Goal: Register for event/course

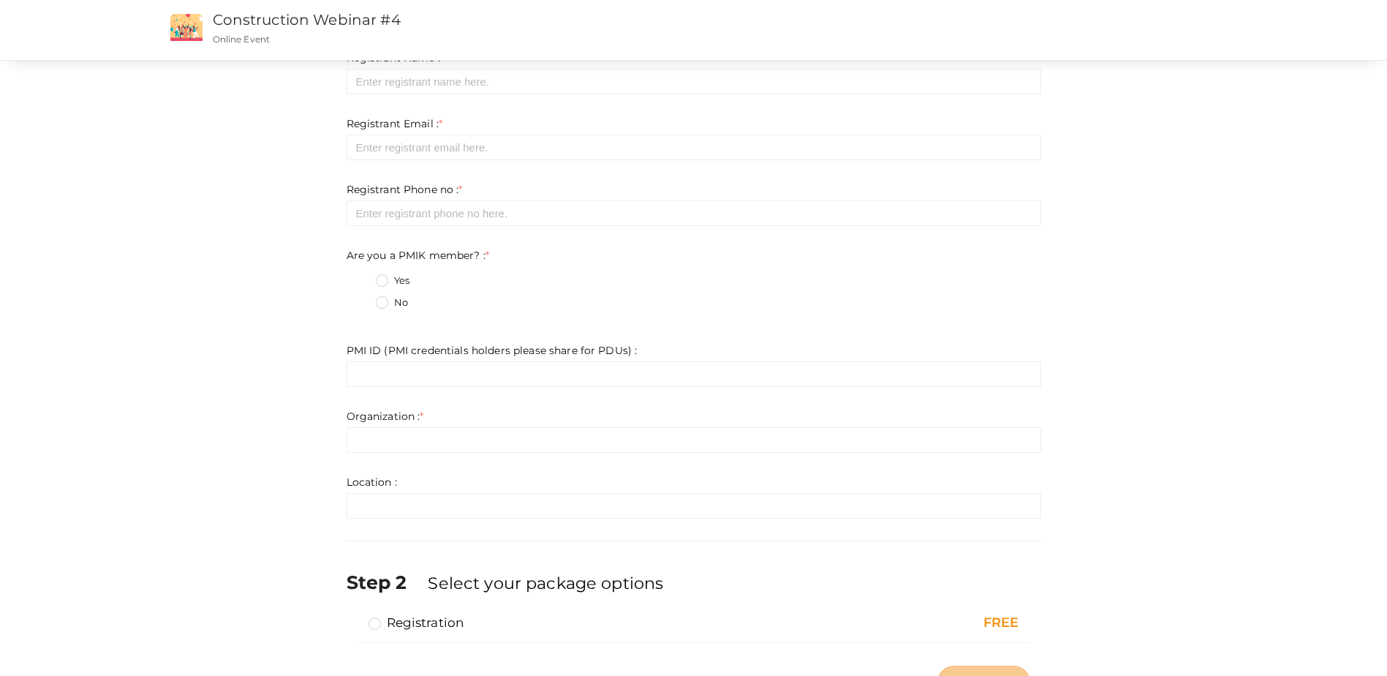
scroll to position [134, 0]
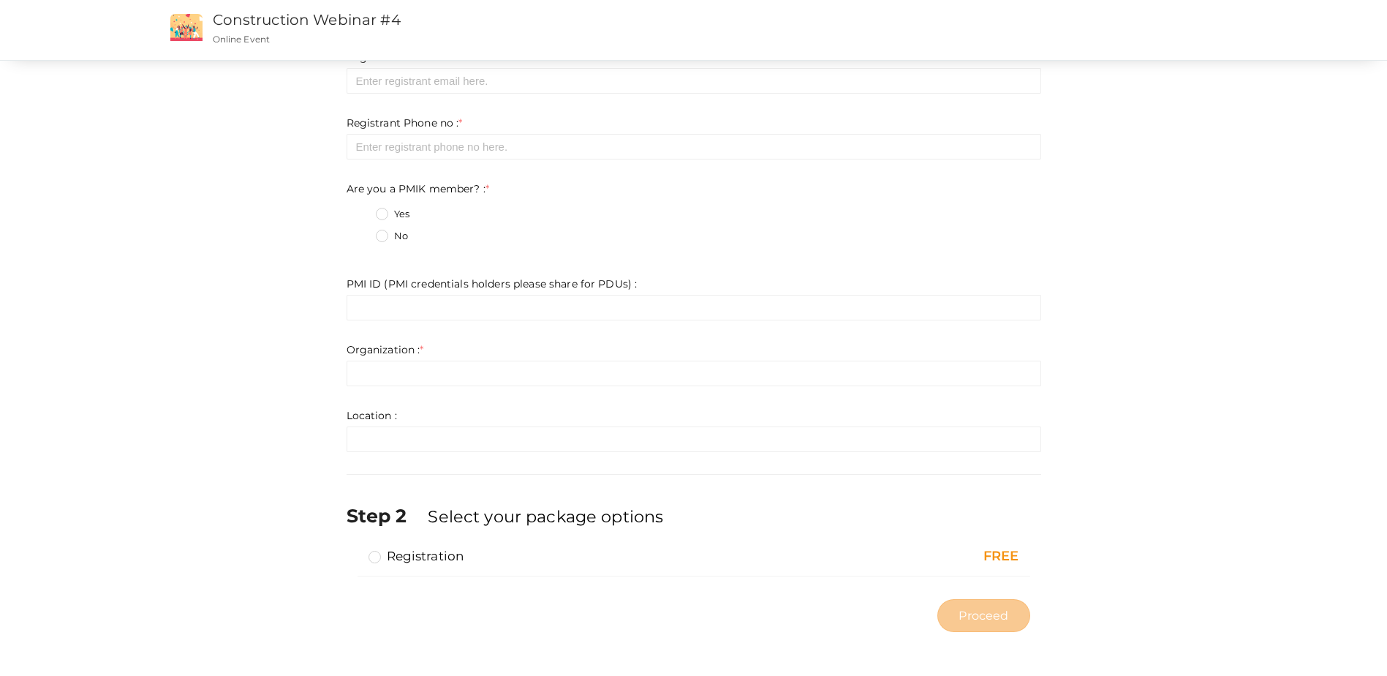
click at [376, 554] on label "Registration" at bounding box center [417, 556] width 96 height 18
click at [354, 550] on input "Registration" at bounding box center [354, 550] width 0 height 0
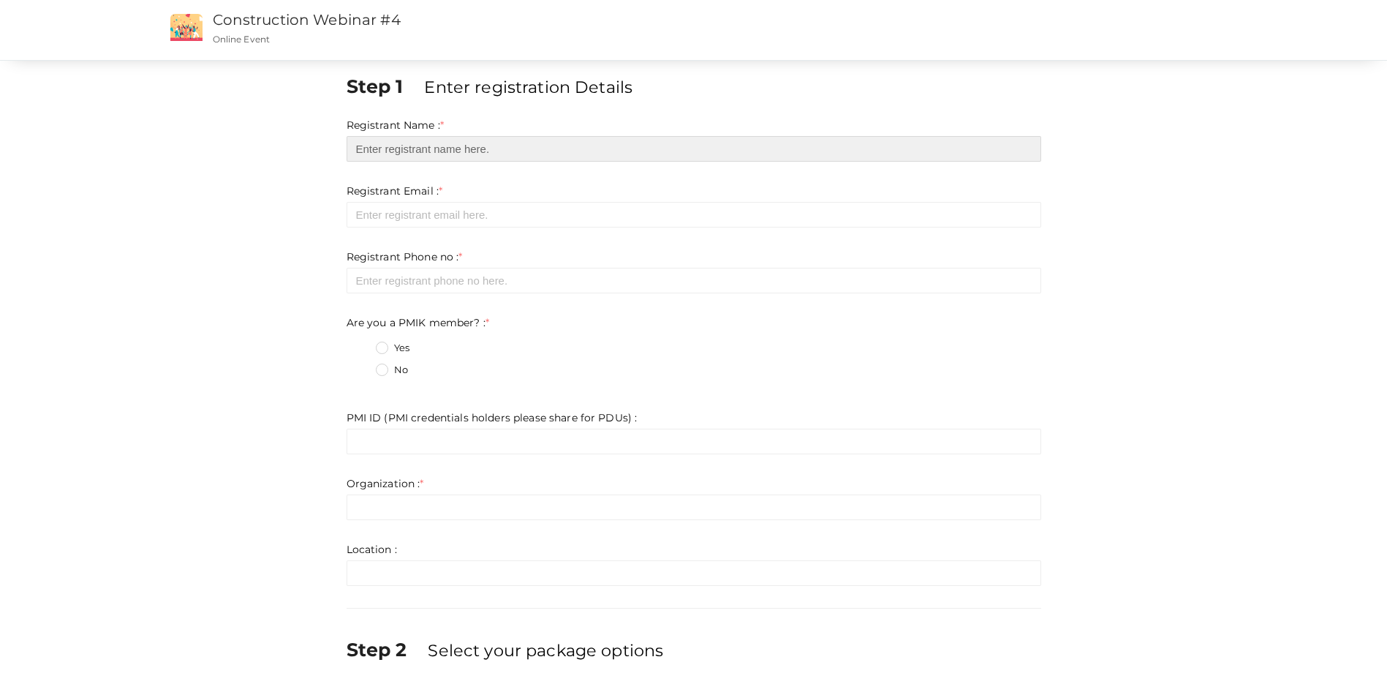
click at [414, 154] on input "text" at bounding box center [694, 149] width 695 height 26
type input "[PERSON_NAME]"
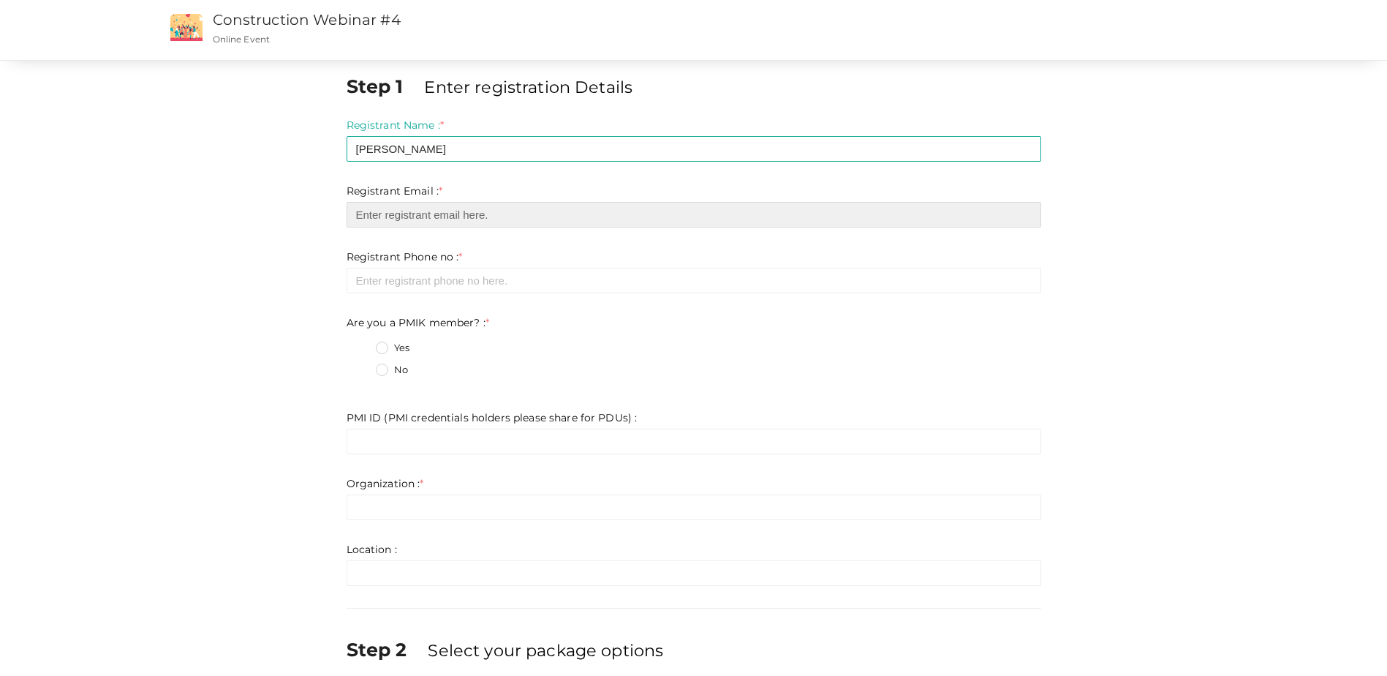
click at [409, 219] on input "email" at bounding box center [694, 215] width 695 height 26
type input "[EMAIL_ADDRESS][DOMAIN_NAME]"
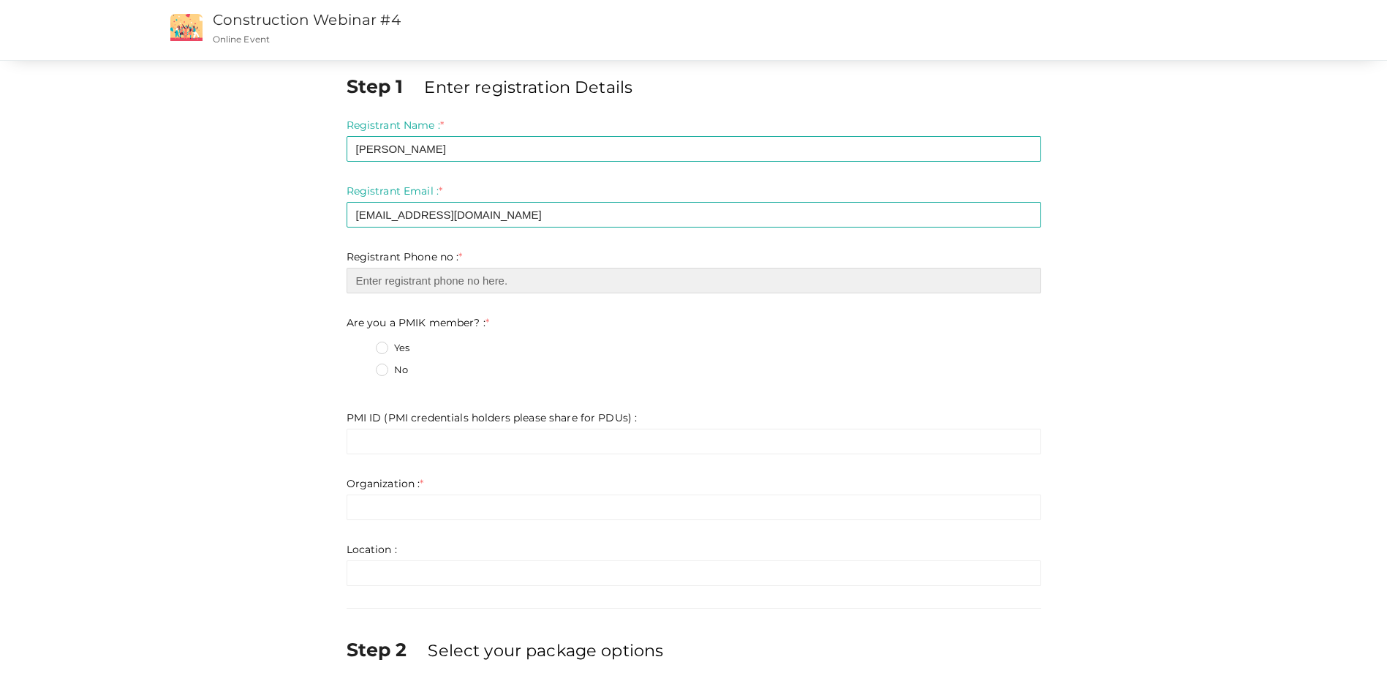
click at [434, 285] on input "number" at bounding box center [694, 281] width 695 height 26
click at [526, 246] on form "Registrant Name : * [PERSON_NAME] Required. Invalid email Invalid phone number …" at bounding box center [694, 352] width 695 height 468
click at [376, 369] on label "No" at bounding box center [392, 370] width 32 height 15
click at [361, 366] on member\?\+1 "No" at bounding box center [361, 366] width 0 height 0
click at [391, 287] on input "number" at bounding box center [694, 281] width 695 height 26
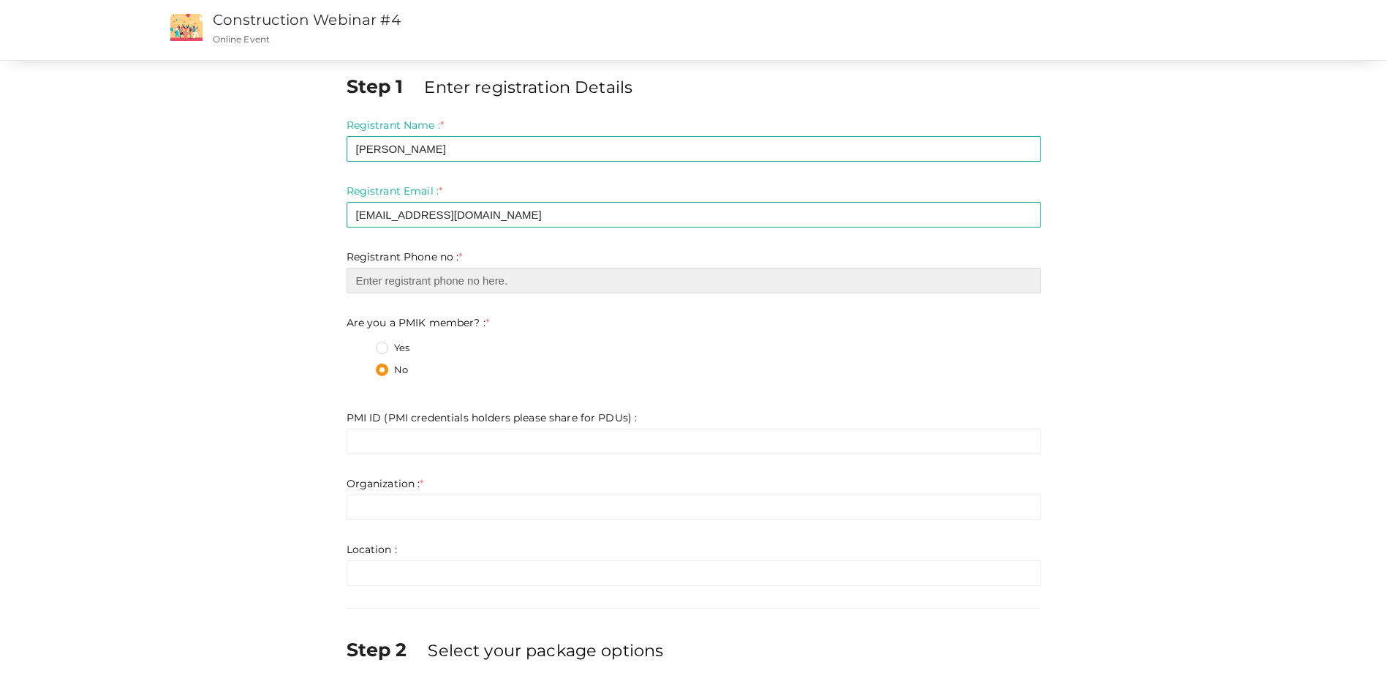
click at [401, 285] on input "number" at bounding box center [694, 281] width 695 height 26
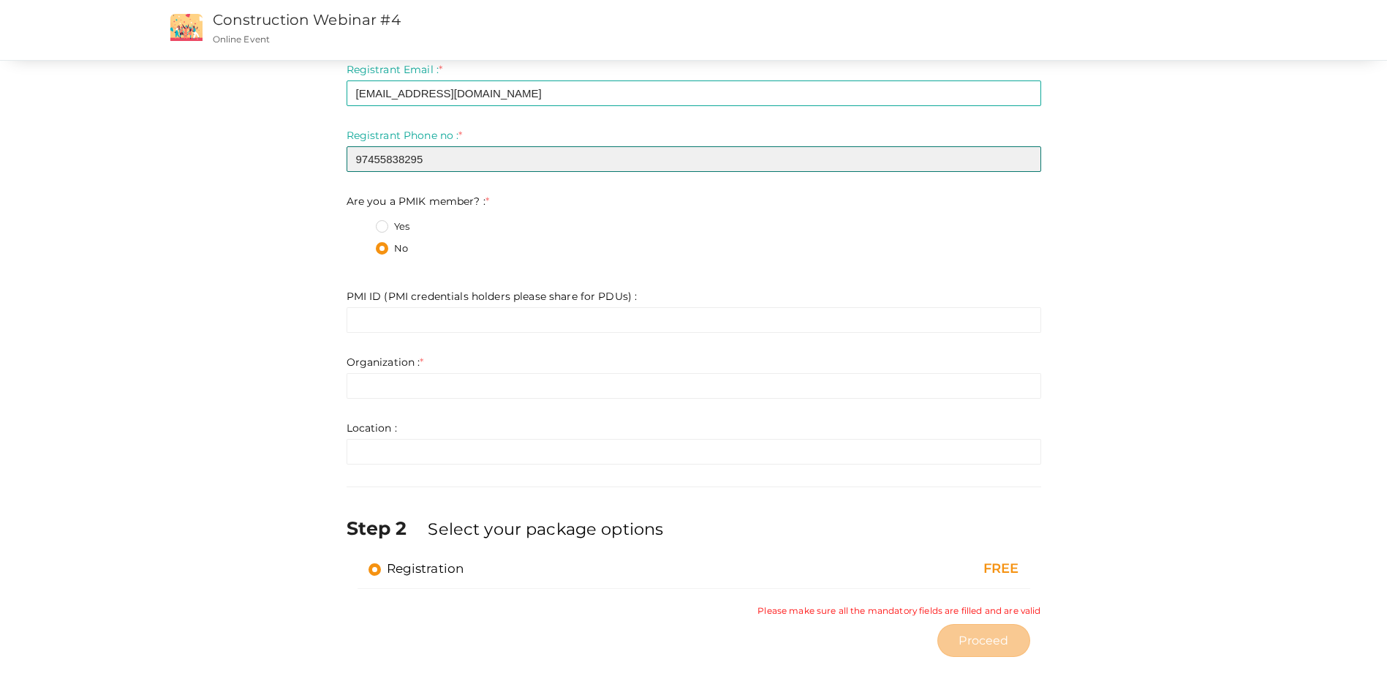
scroll to position [146, 0]
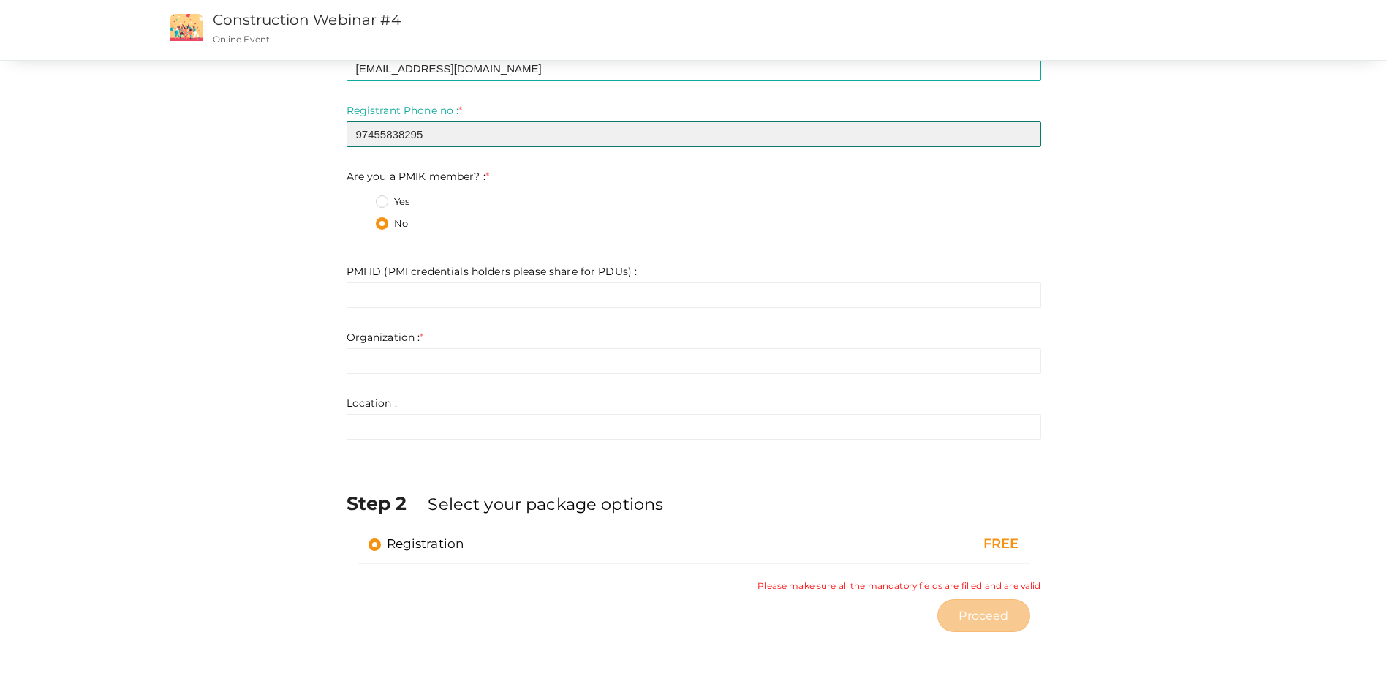
type input "97455838295"
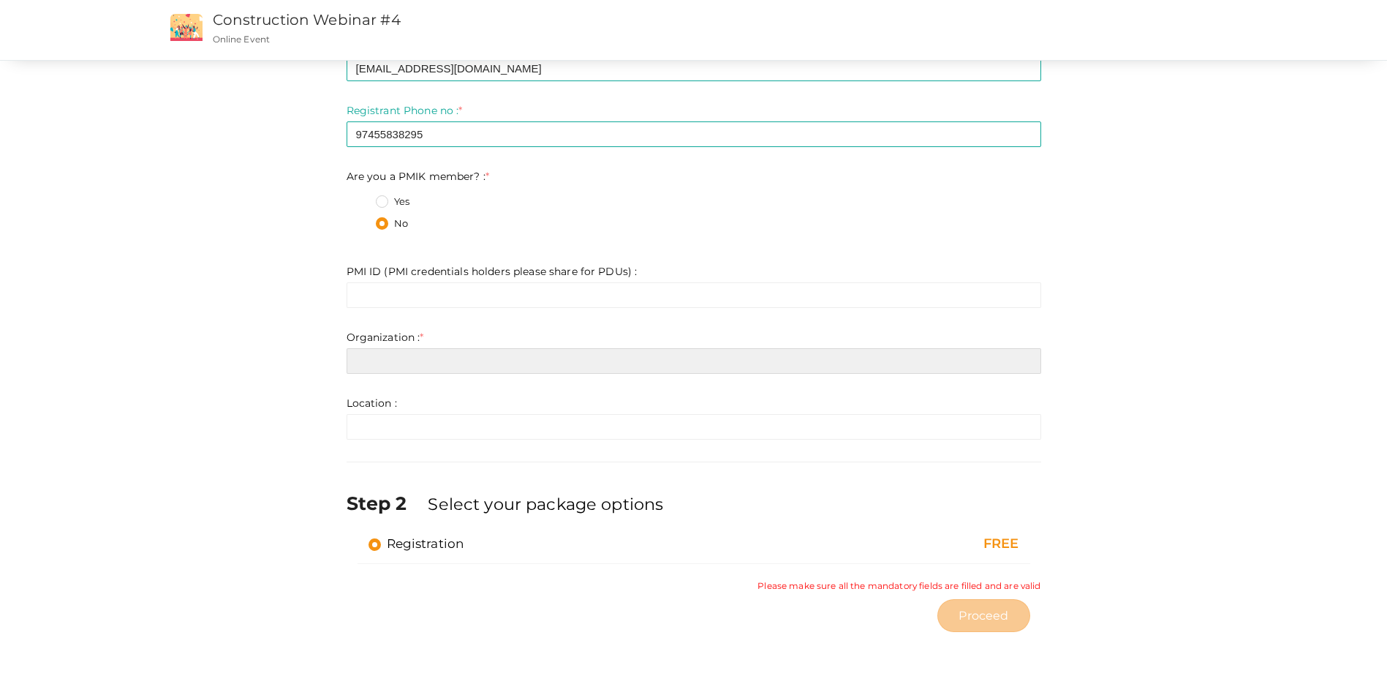
click at [393, 358] on input "text" at bounding box center [694, 361] width 695 height 26
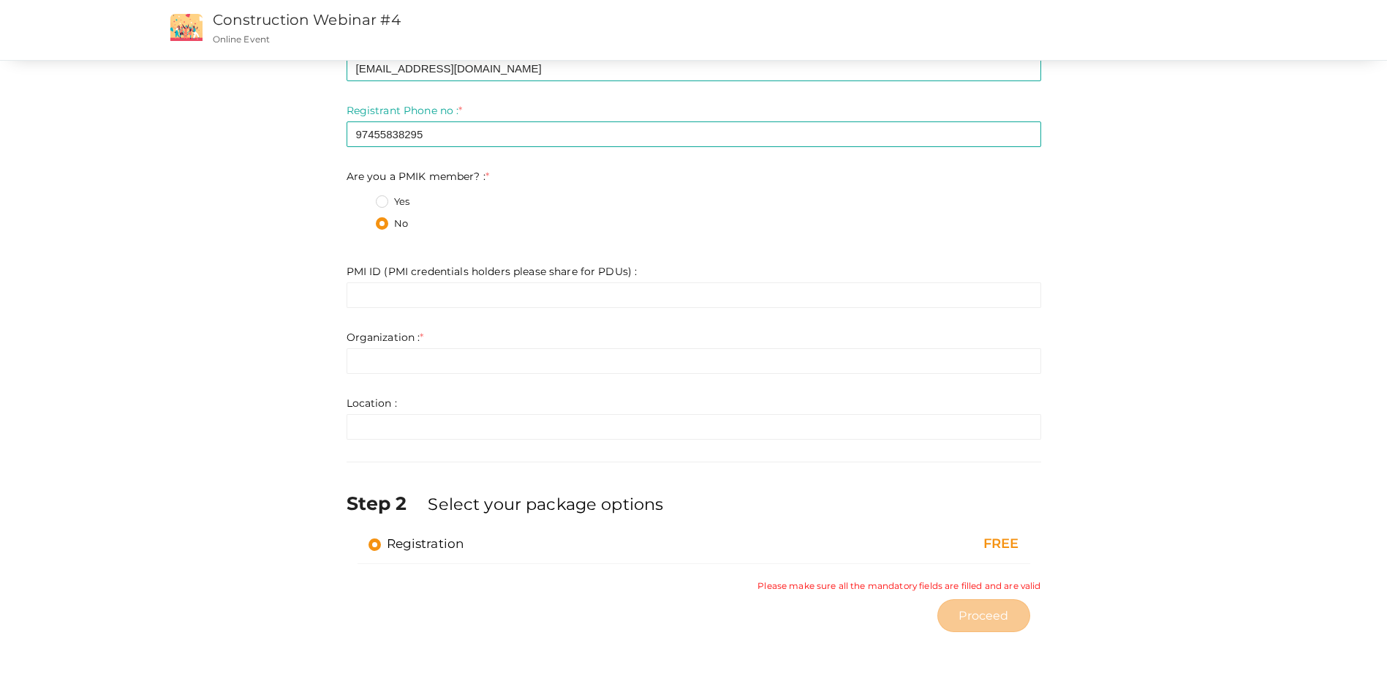
click at [576, 320] on form "Registrant Name : * [PERSON_NAME] Required. Invalid email Invalid phone number …" at bounding box center [694, 205] width 695 height 468
click at [414, 295] on input "text" at bounding box center [694, 295] width 695 height 26
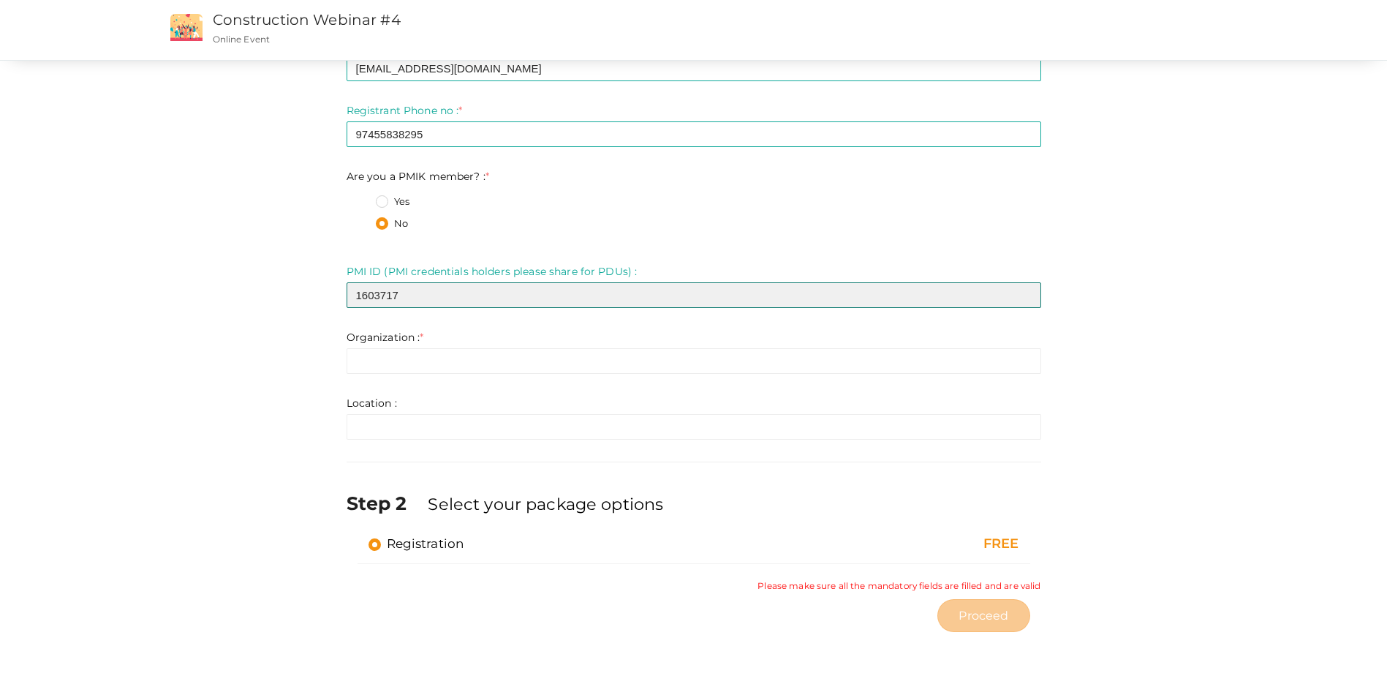
type input "1603717"
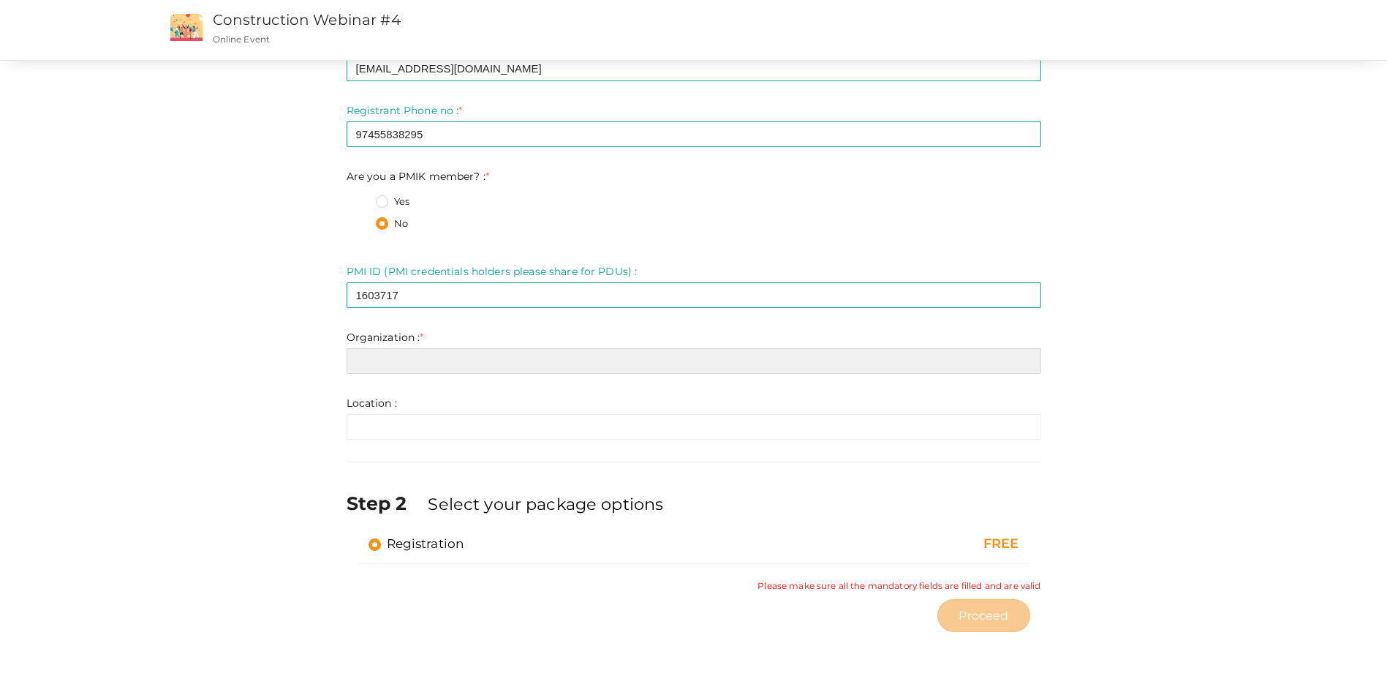
click at [407, 361] on input "text" at bounding box center [694, 361] width 695 height 26
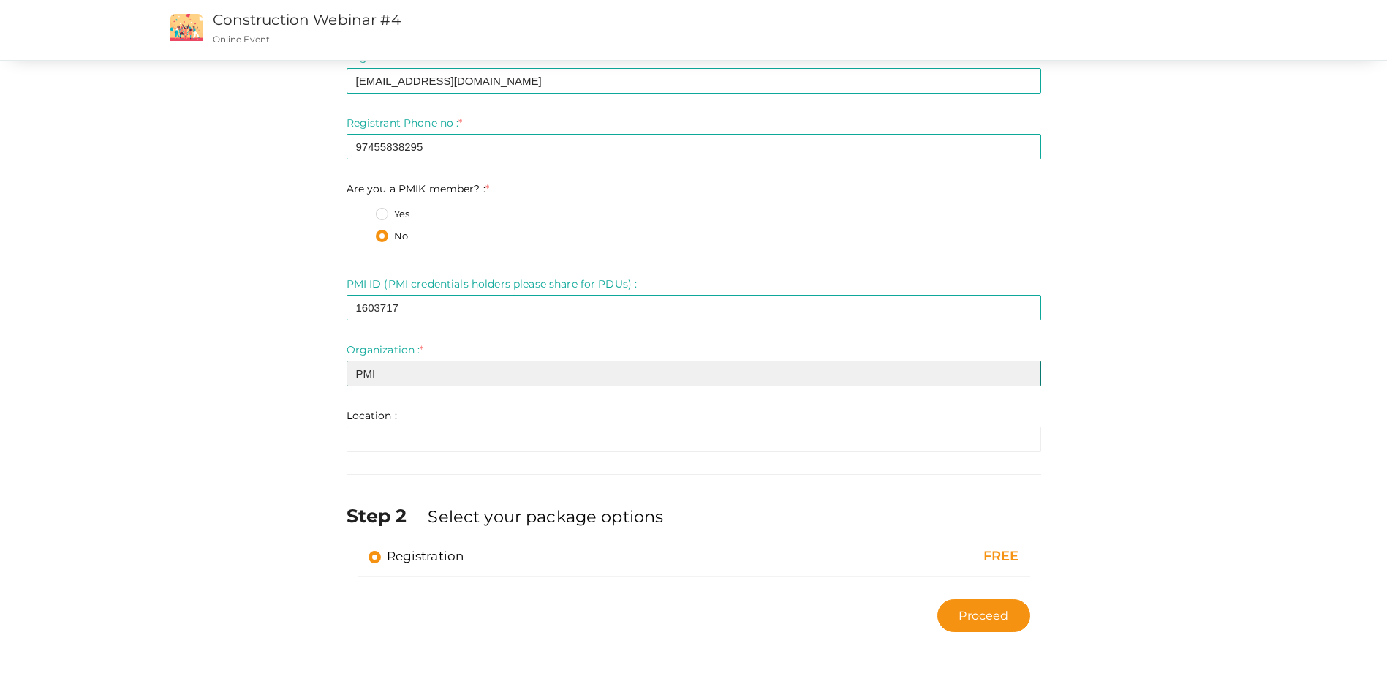
type input "PMI"
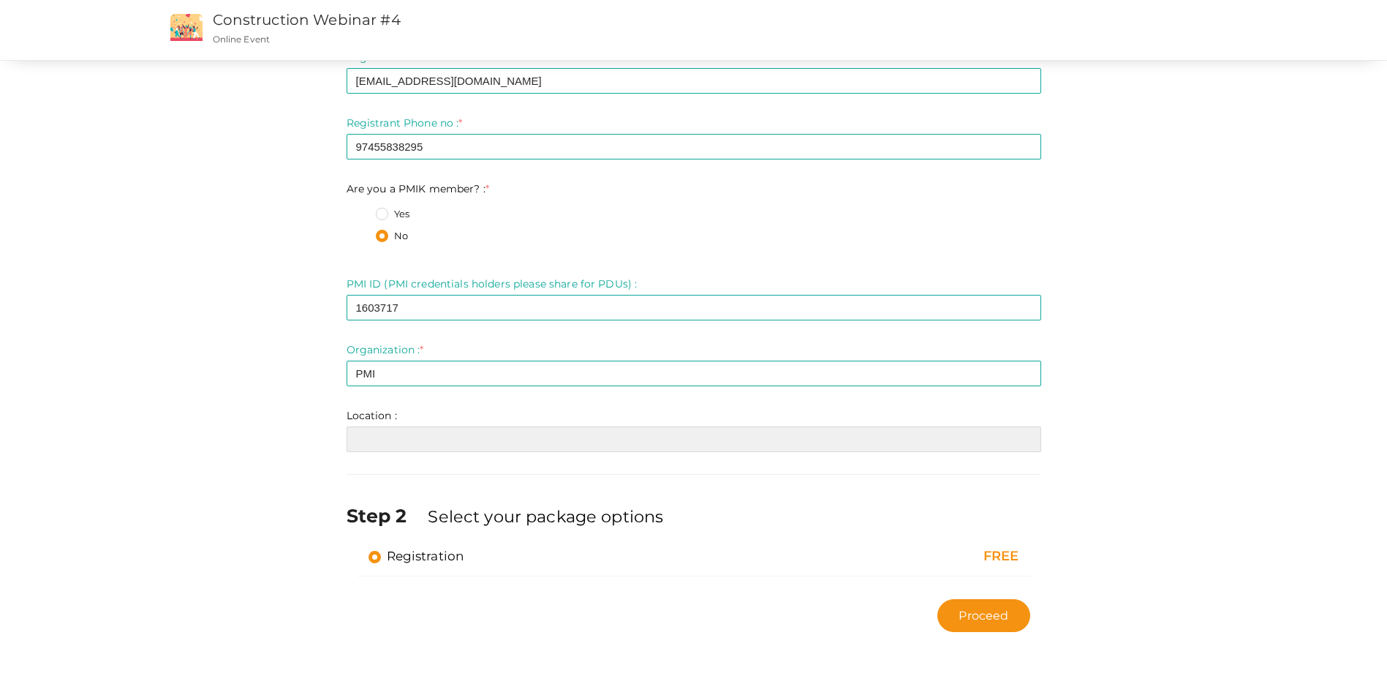
click at [384, 440] on input "text" at bounding box center [694, 439] width 695 height 26
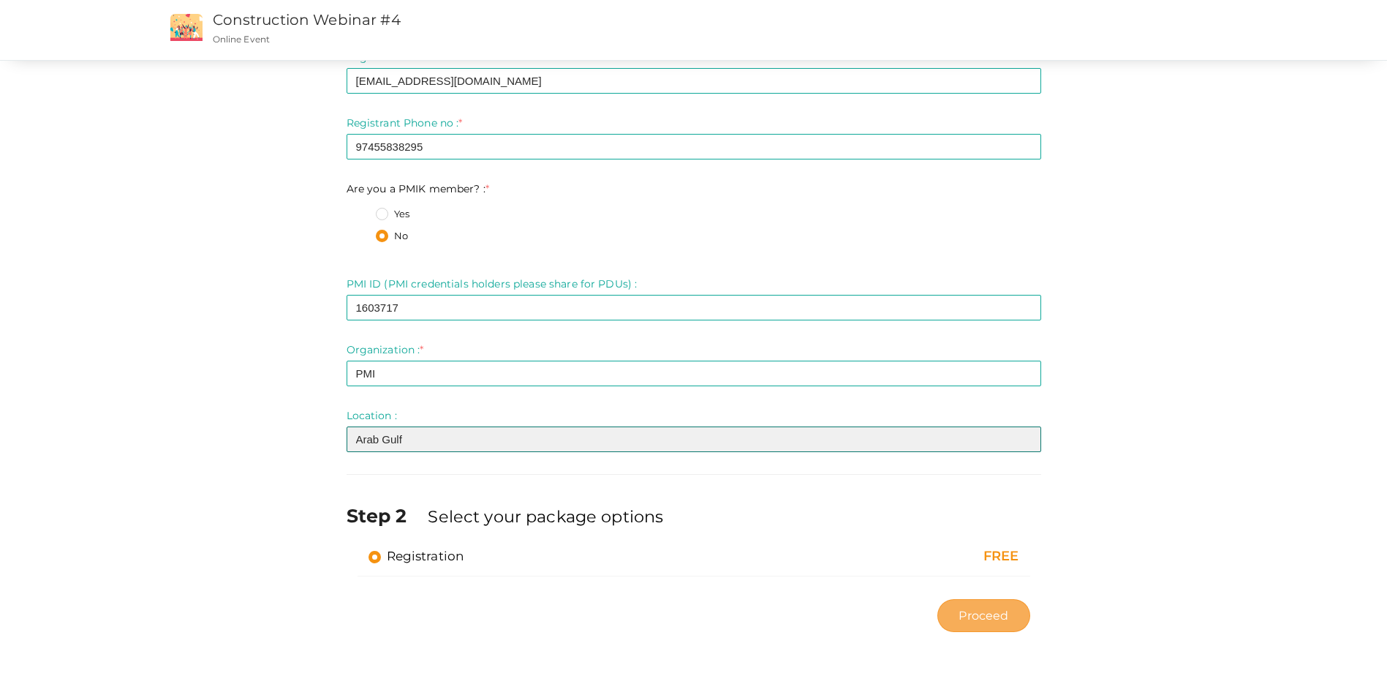
type input "Arab Gulf"
click at [990, 613] on span "Proceed" at bounding box center [984, 615] width 50 height 17
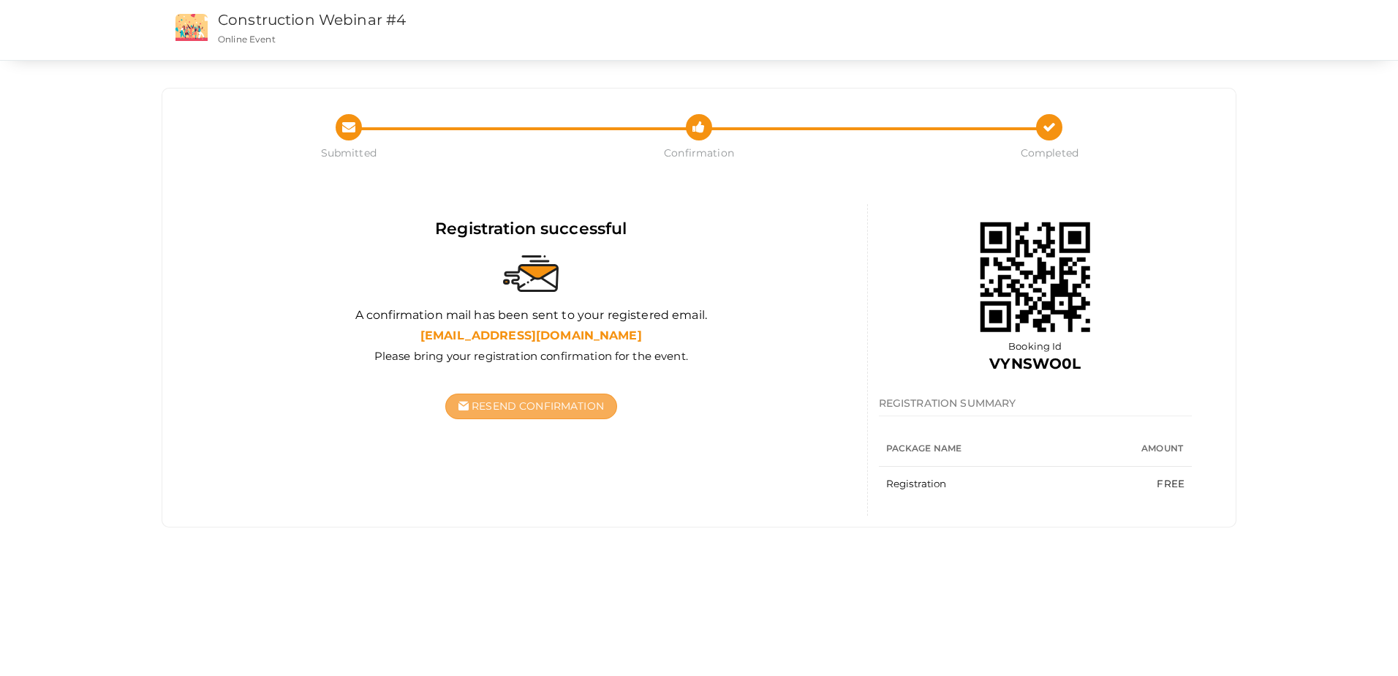
click at [568, 399] on span "Resend Confirmation" at bounding box center [538, 405] width 132 height 13
